Goal: Find specific page/section: Find specific page/section

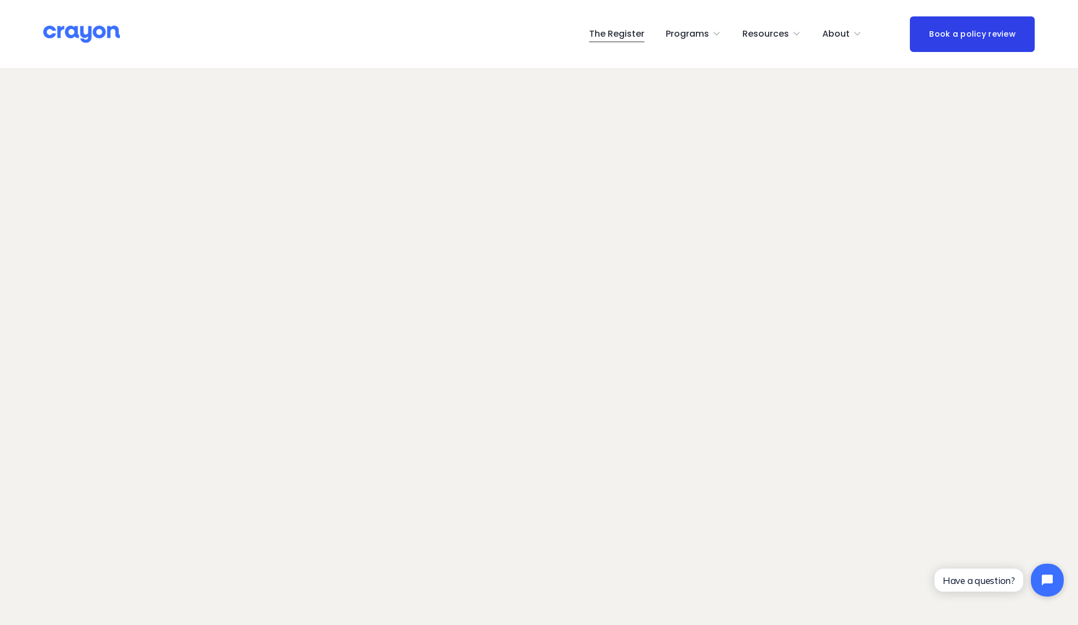
click at [0, 0] on span "Contact Us" at bounding box center [0, 0] width 0 height 0
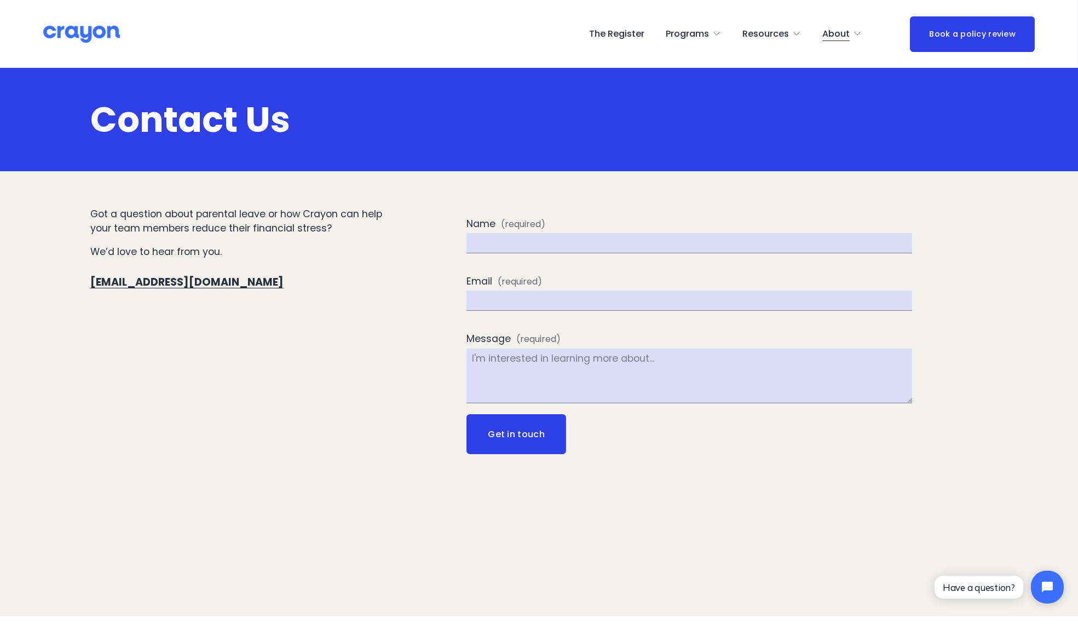
click at [629, 32] on link "The Register" at bounding box center [616, 34] width 55 height 18
